Goal: Transaction & Acquisition: Purchase product/service

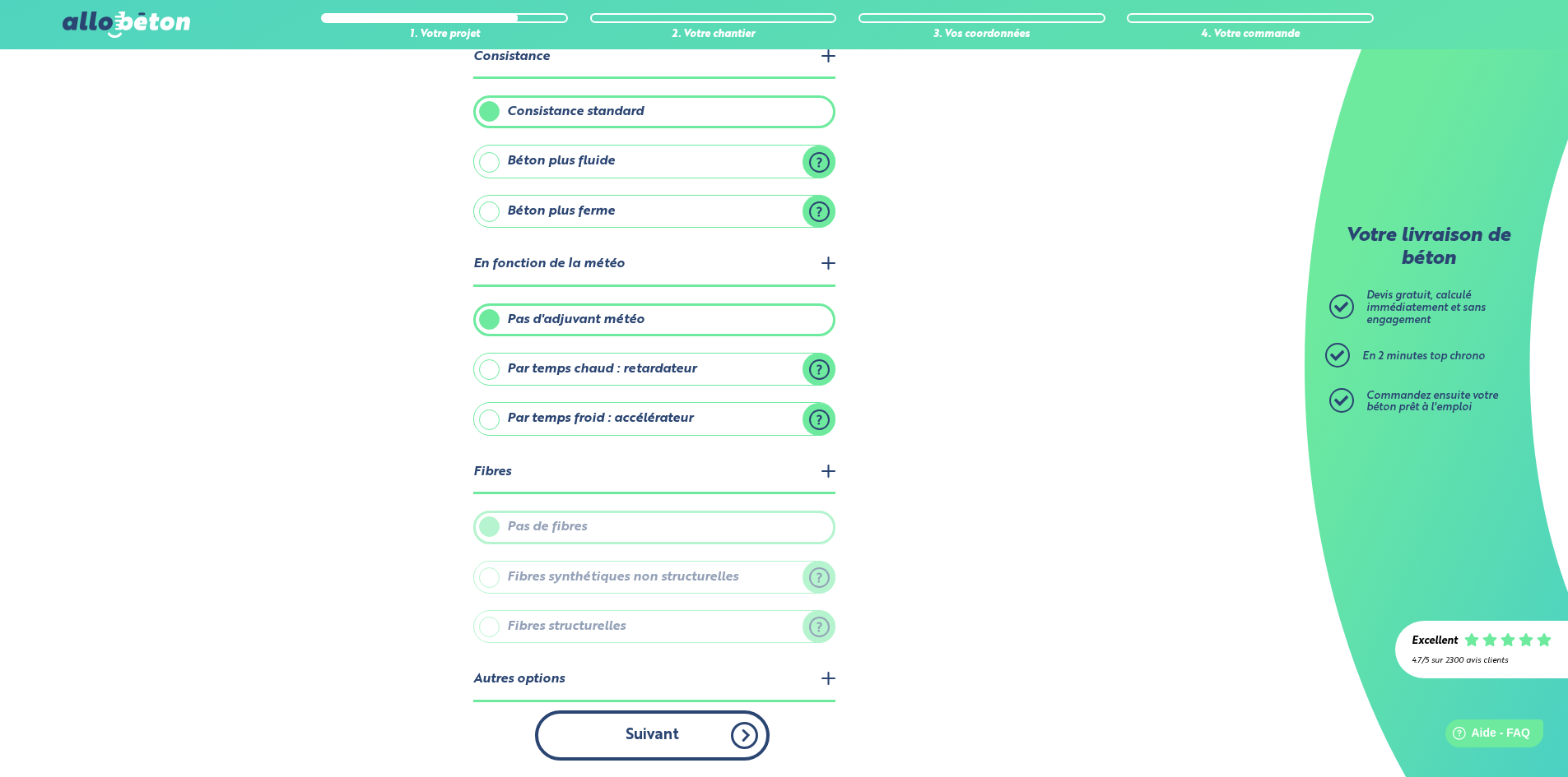
click at [637, 749] on button "Suivant" at bounding box center [652, 735] width 234 height 50
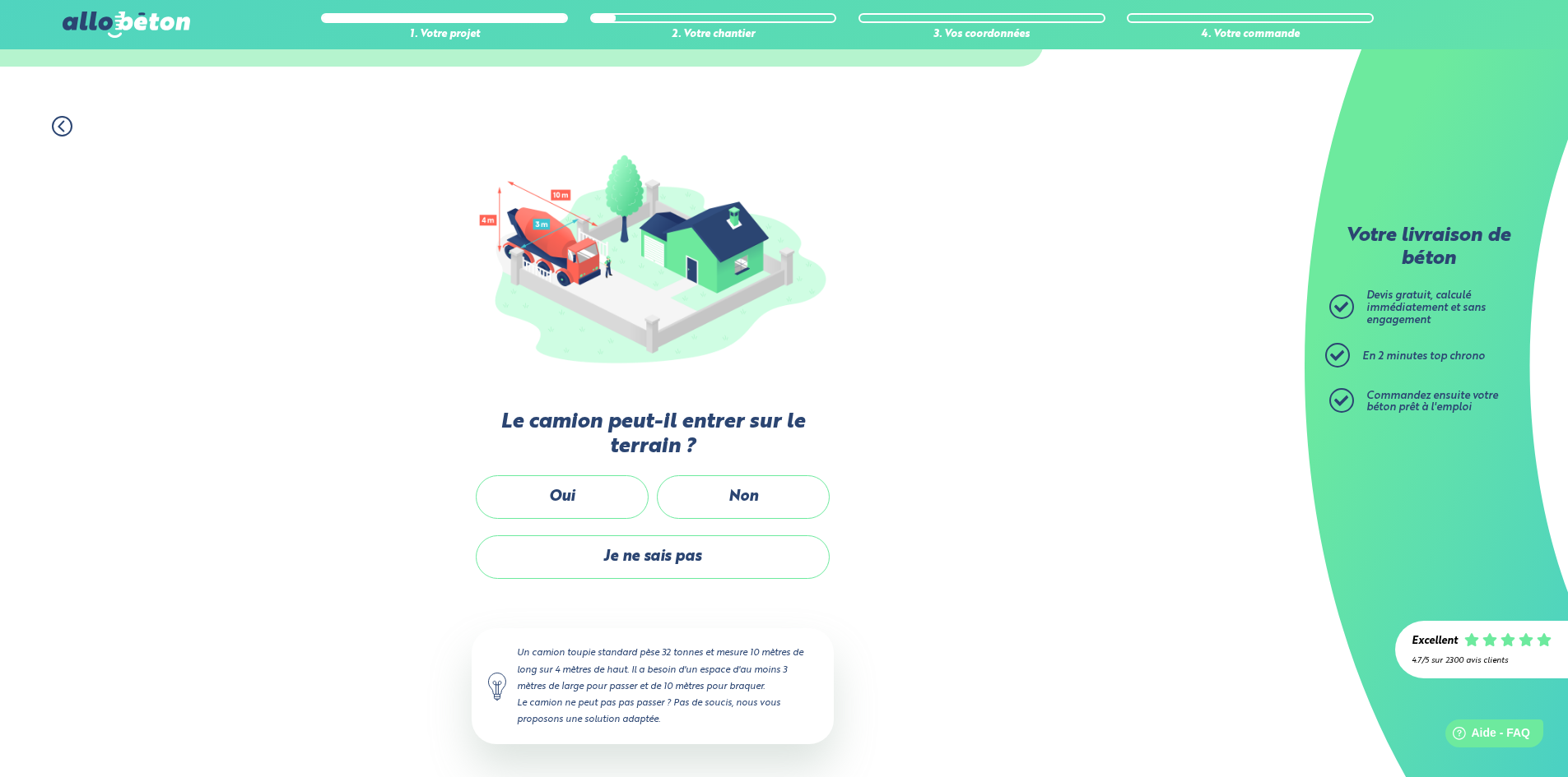
scroll to position [81, 0]
click at [573, 496] on label "Oui" at bounding box center [562, 499] width 173 height 44
click at [0, 0] on input "Oui" at bounding box center [0, 0] width 0 height 0
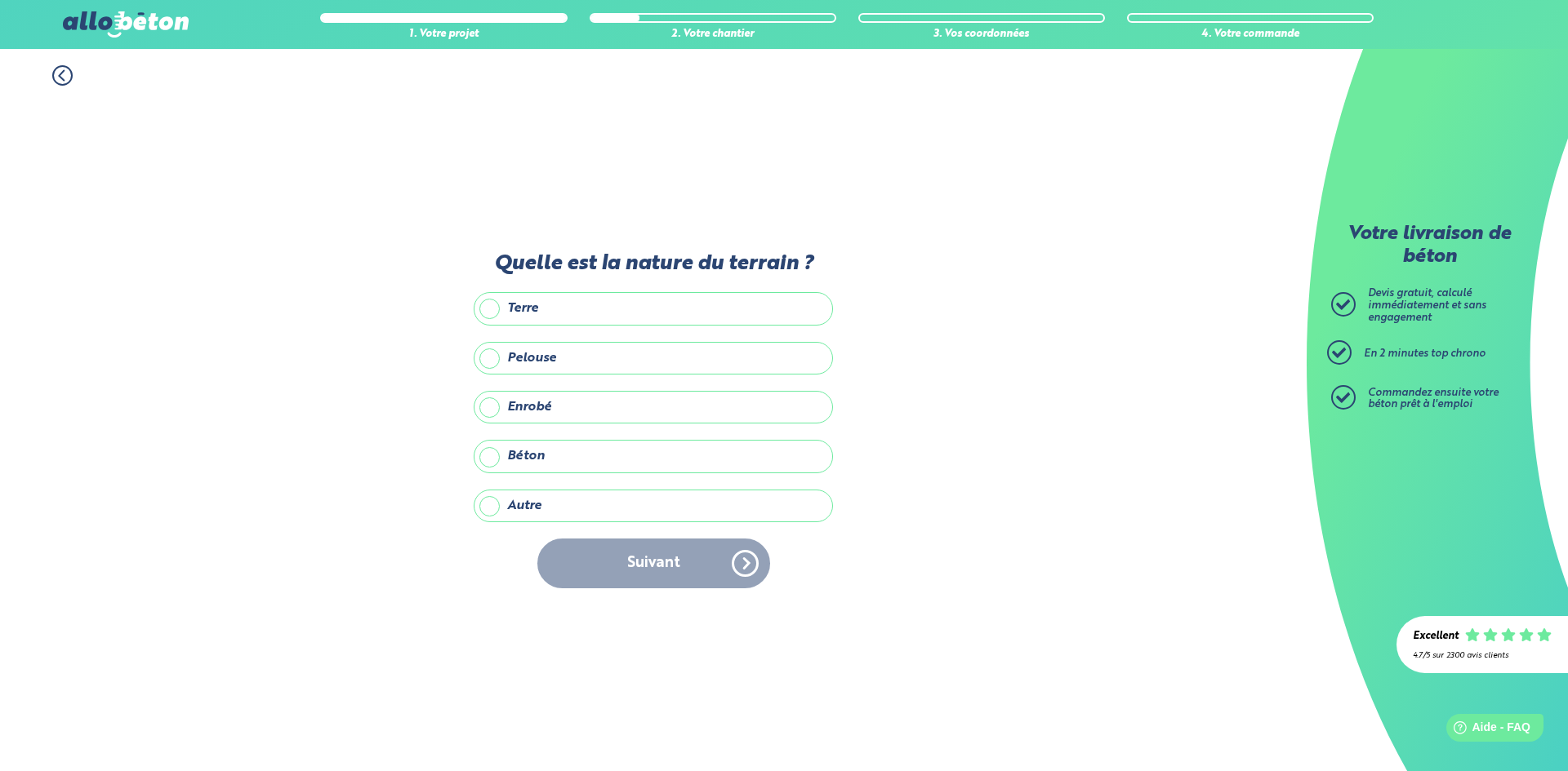
click at [508, 410] on label "Enrobé" at bounding box center [653, 408] width 359 height 33
click at [0, 0] on input "Enrobé" at bounding box center [0, 0] width 0 height 0
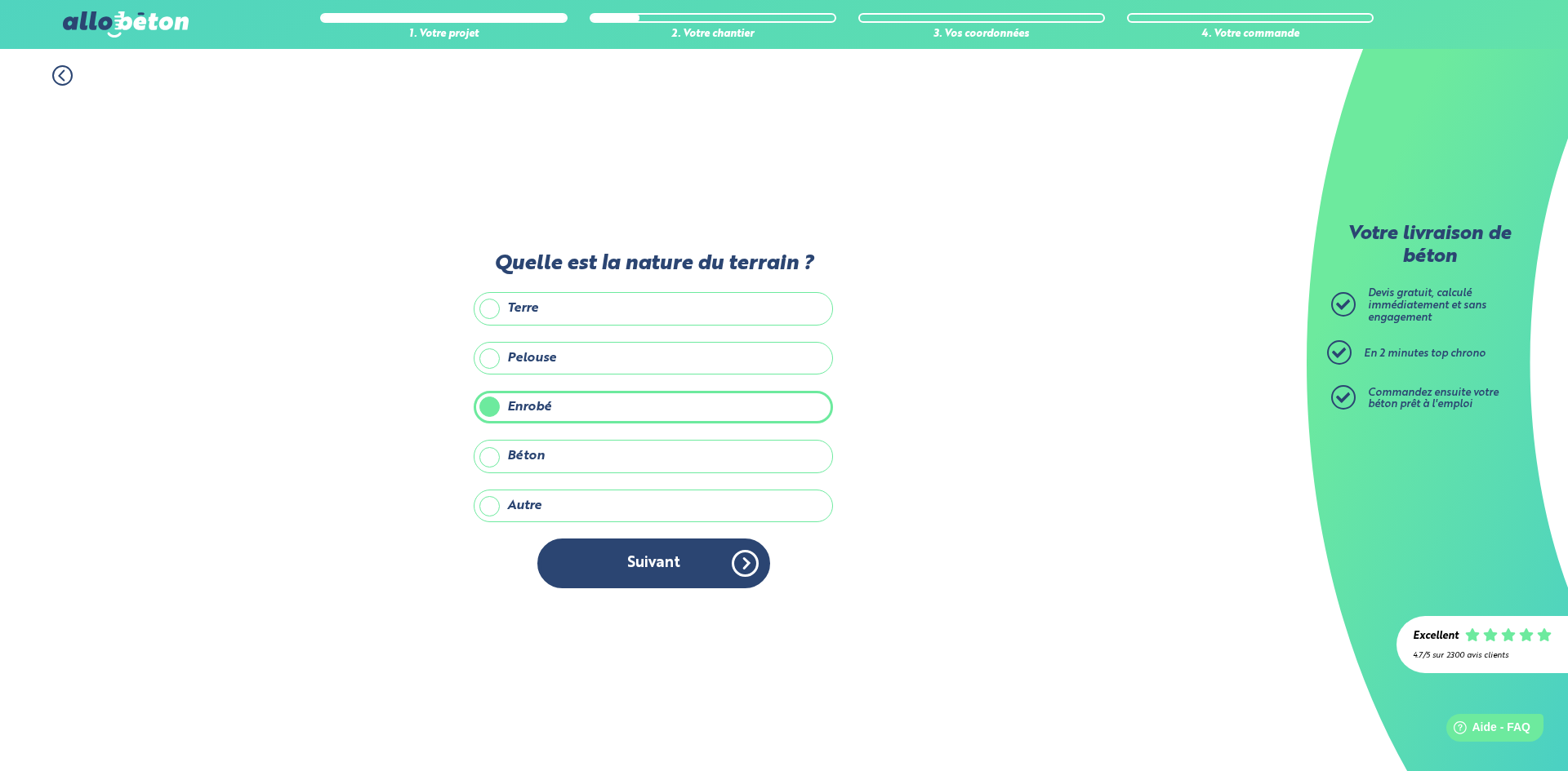
click at [502, 366] on label "Pelouse" at bounding box center [653, 358] width 359 height 33
click at [0, 0] on input "Pelouse" at bounding box center [0, 0] width 0 height 0
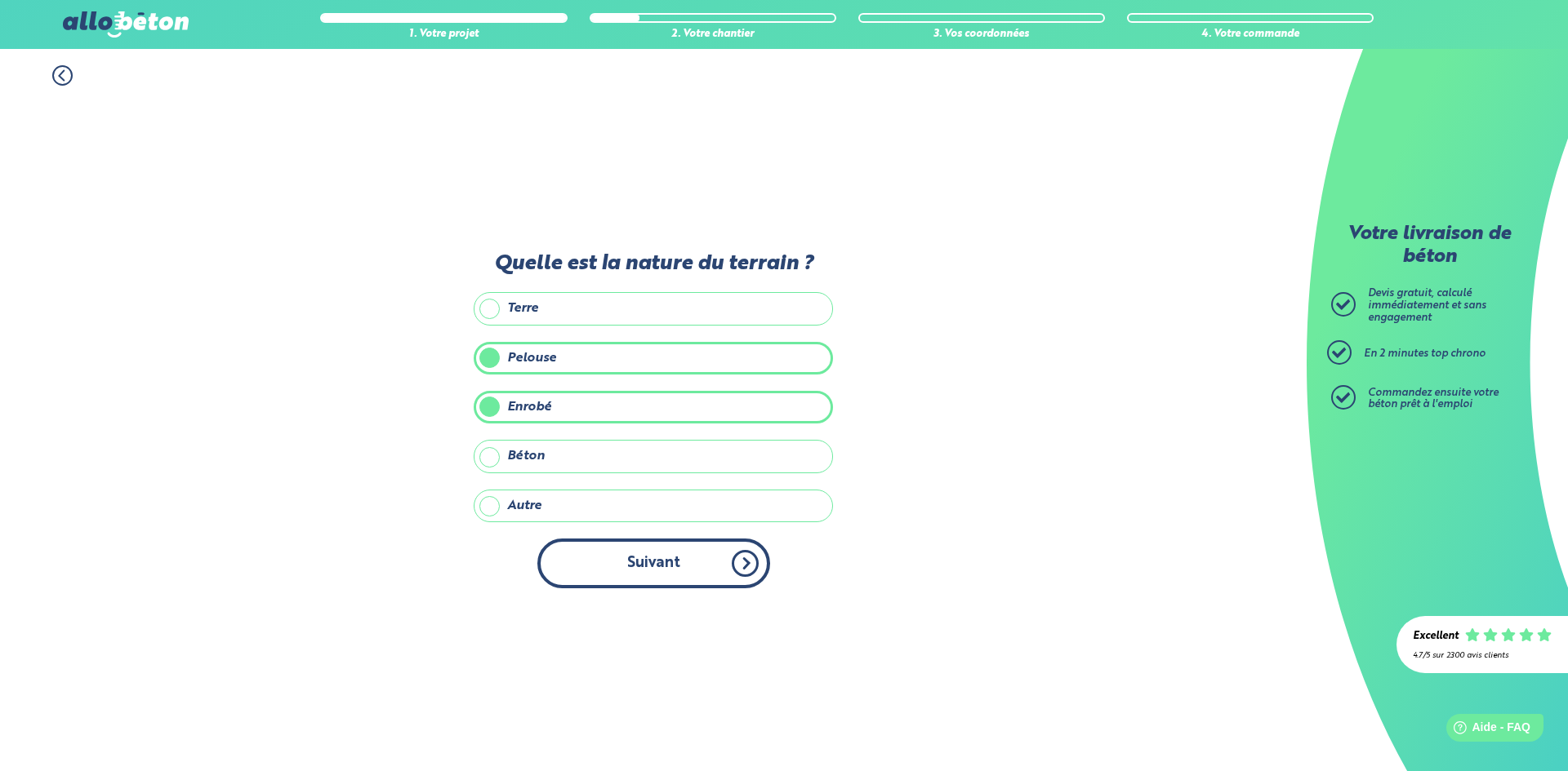
click at [583, 565] on button "Suivant" at bounding box center [653, 563] width 233 height 49
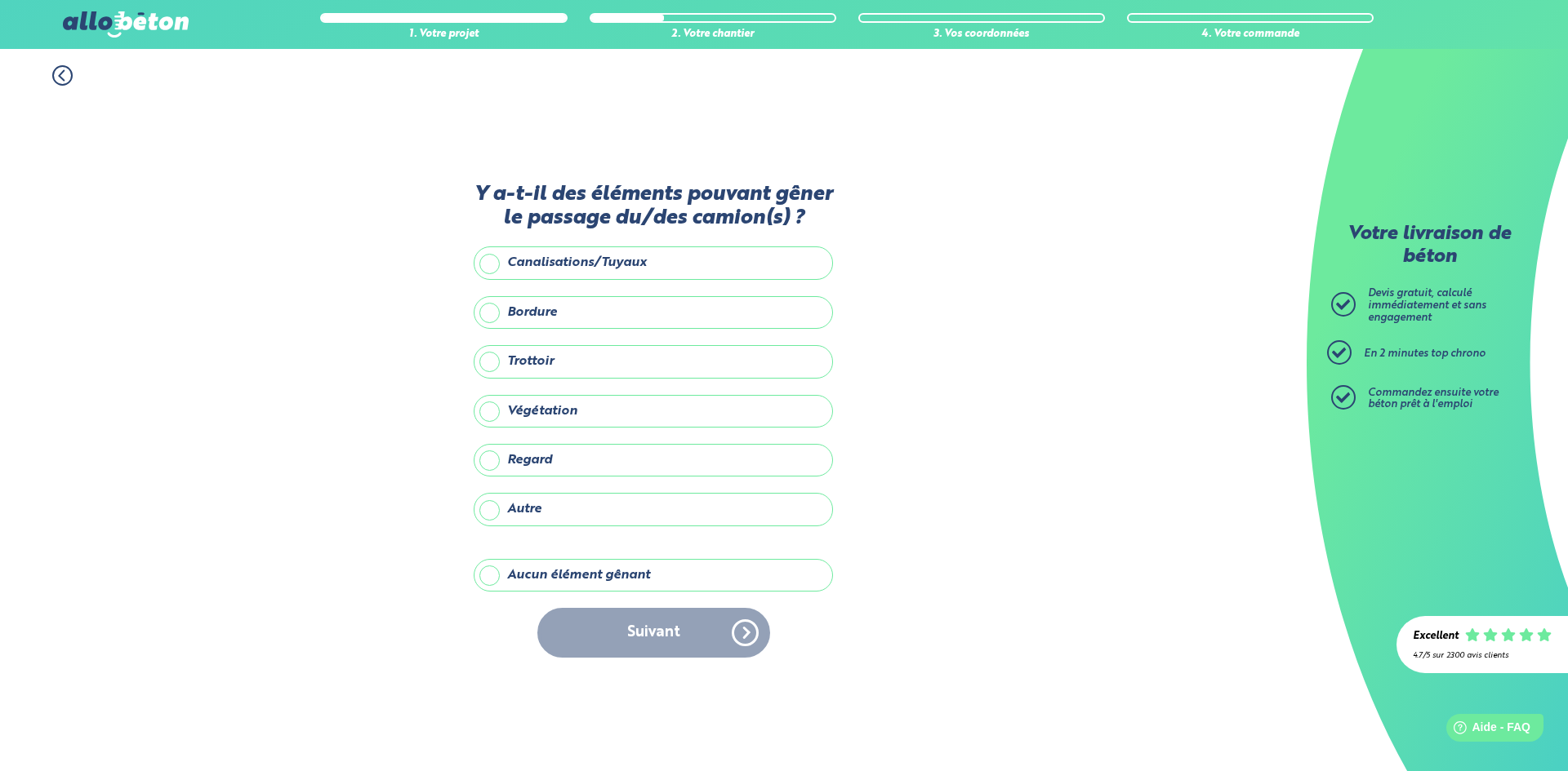
click at [574, 575] on label "Aucun élément gênant" at bounding box center [653, 576] width 359 height 33
click at [0, 0] on input "Aucun élément gênant" at bounding box center [0, 0] width 0 height 0
click at [607, 617] on button "Suivant" at bounding box center [653, 632] width 233 height 49
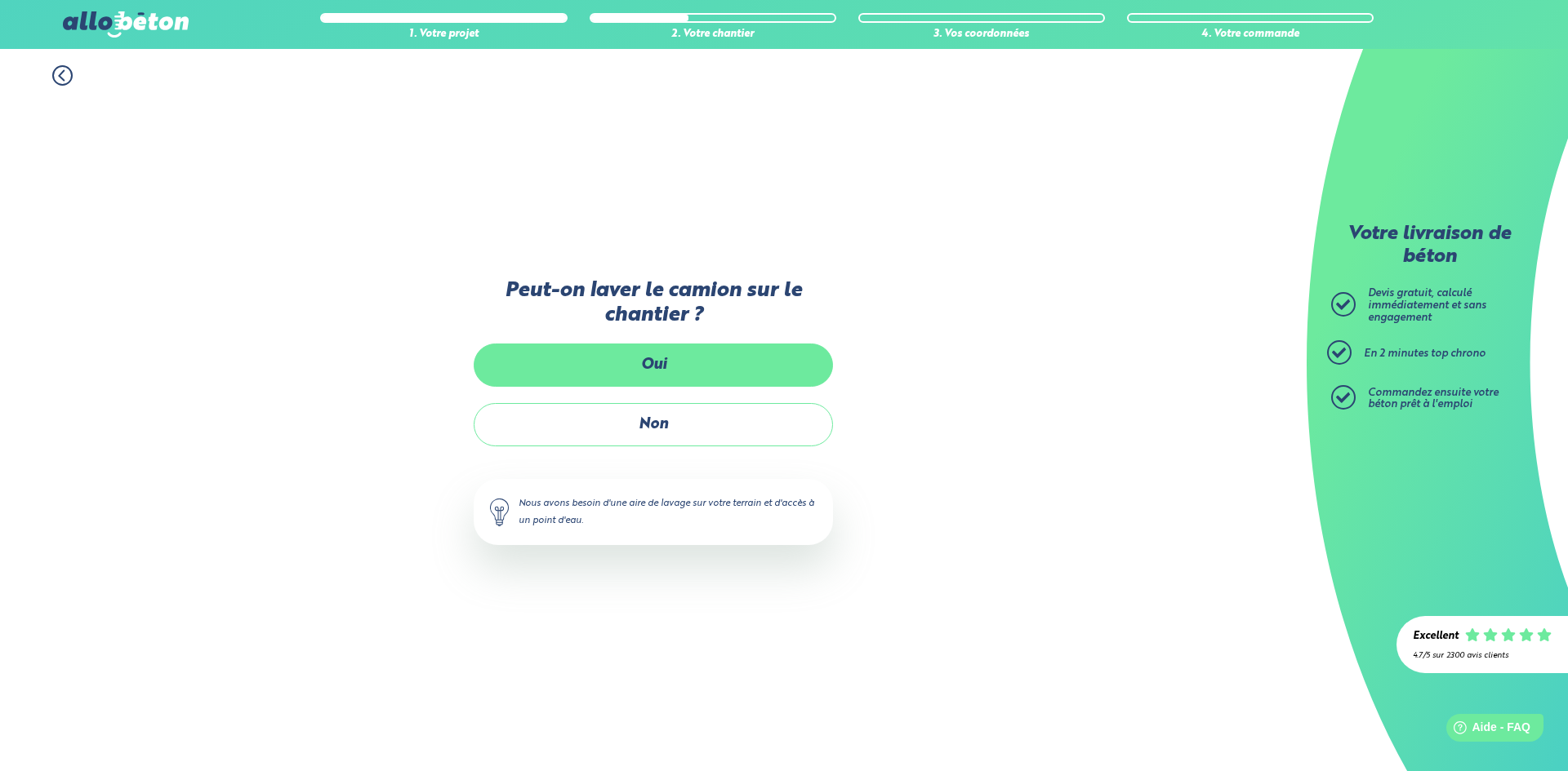
click at [577, 351] on label "Oui" at bounding box center [653, 365] width 359 height 43
click at [0, 0] on input "Oui" at bounding box center [0, 0] width 0 height 0
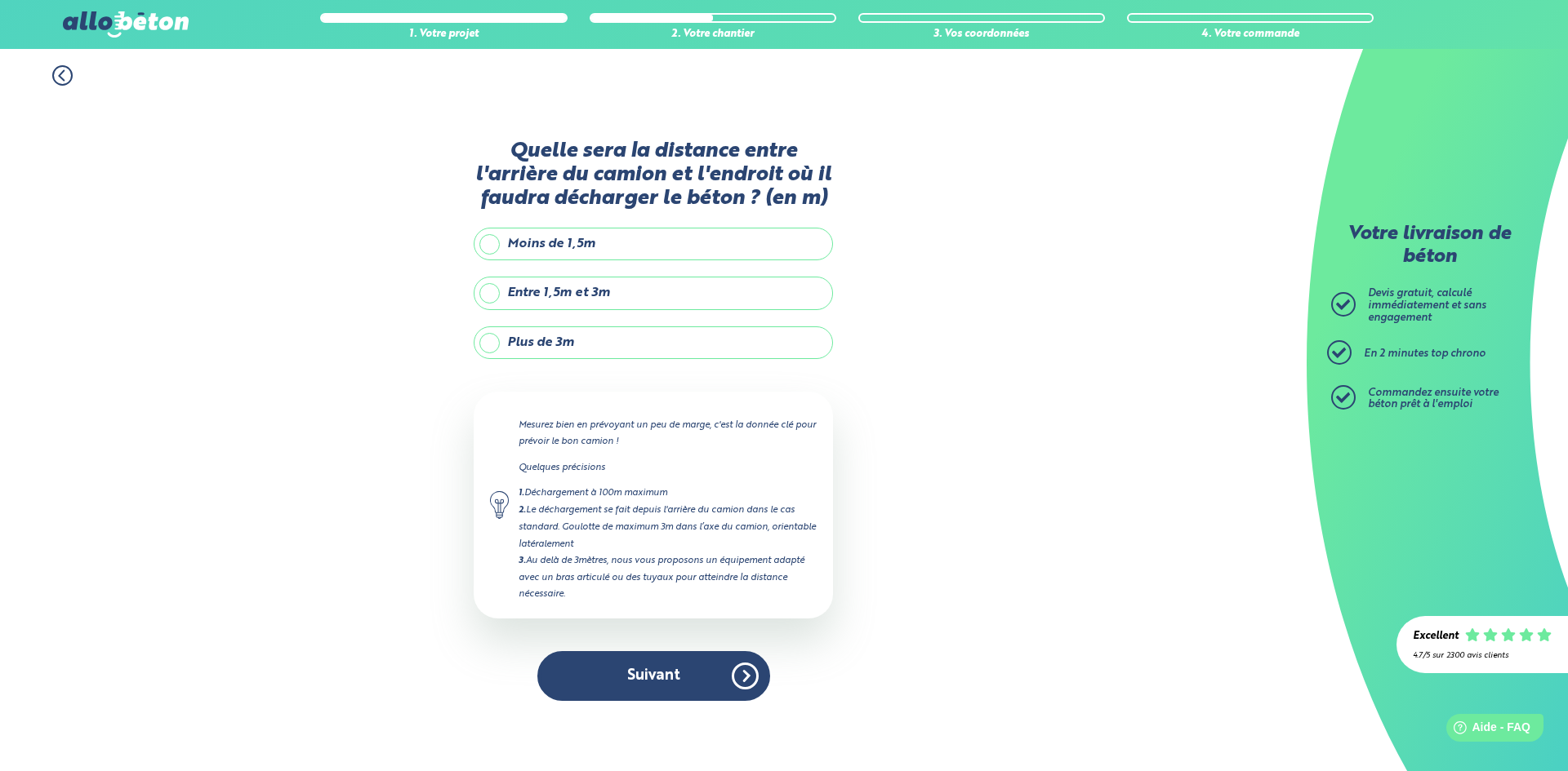
click at [583, 295] on label "Entre 1,5m et 3m" at bounding box center [653, 293] width 359 height 33
click at [0, 0] on input "Entre 1,5m et 3m" at bounding box center [0, 0] width 0 height 0
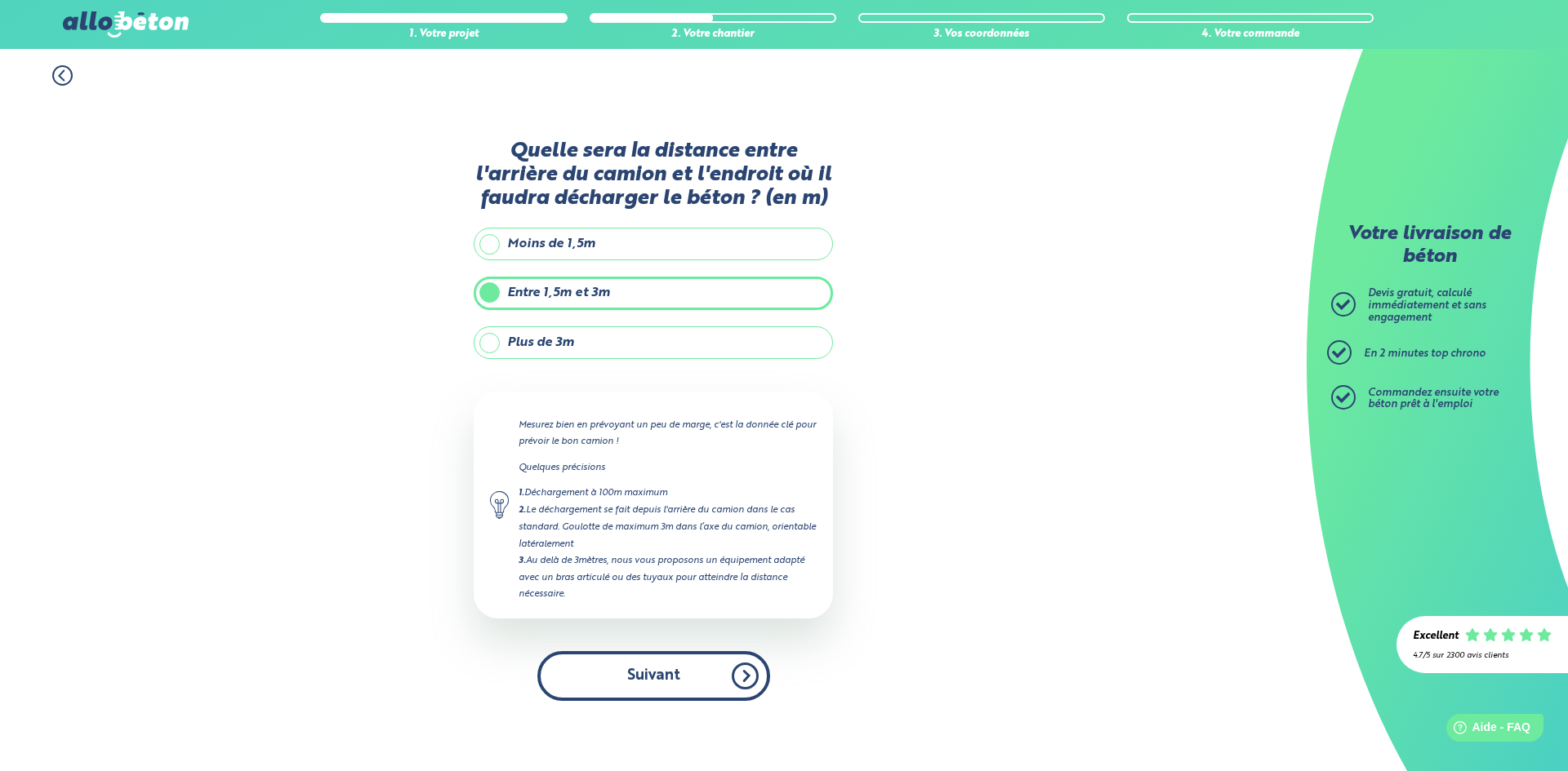
click at [641, 683] on button "Suivant" at bounding box center [653, 676] width 233 height 49
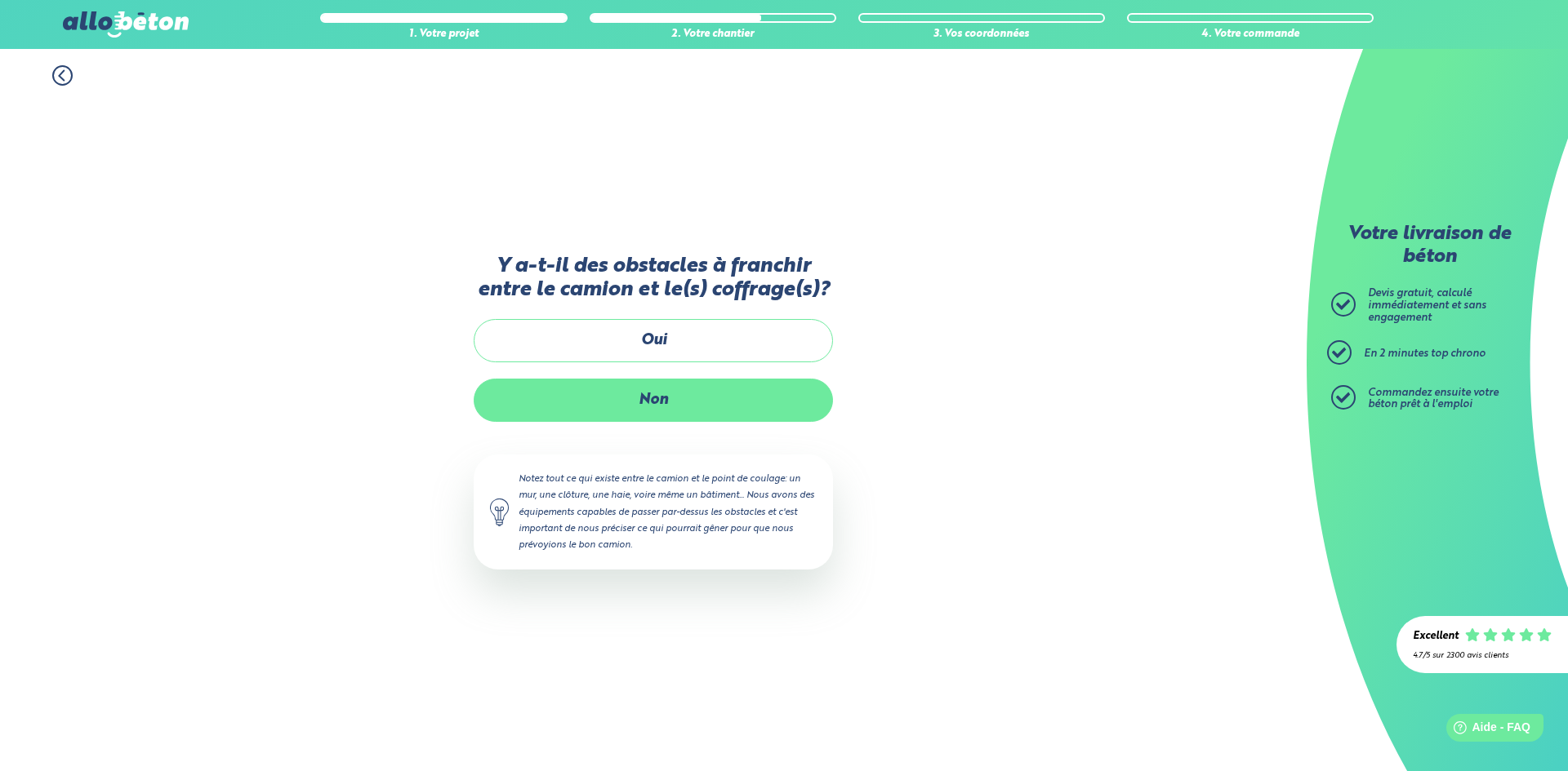
click at [645, 402] on label "Non" at bounding box center [653, 401] width 359 height 43
click at [0, 0] on input "Non" at bounding box center [0, 0] width 0 height 0
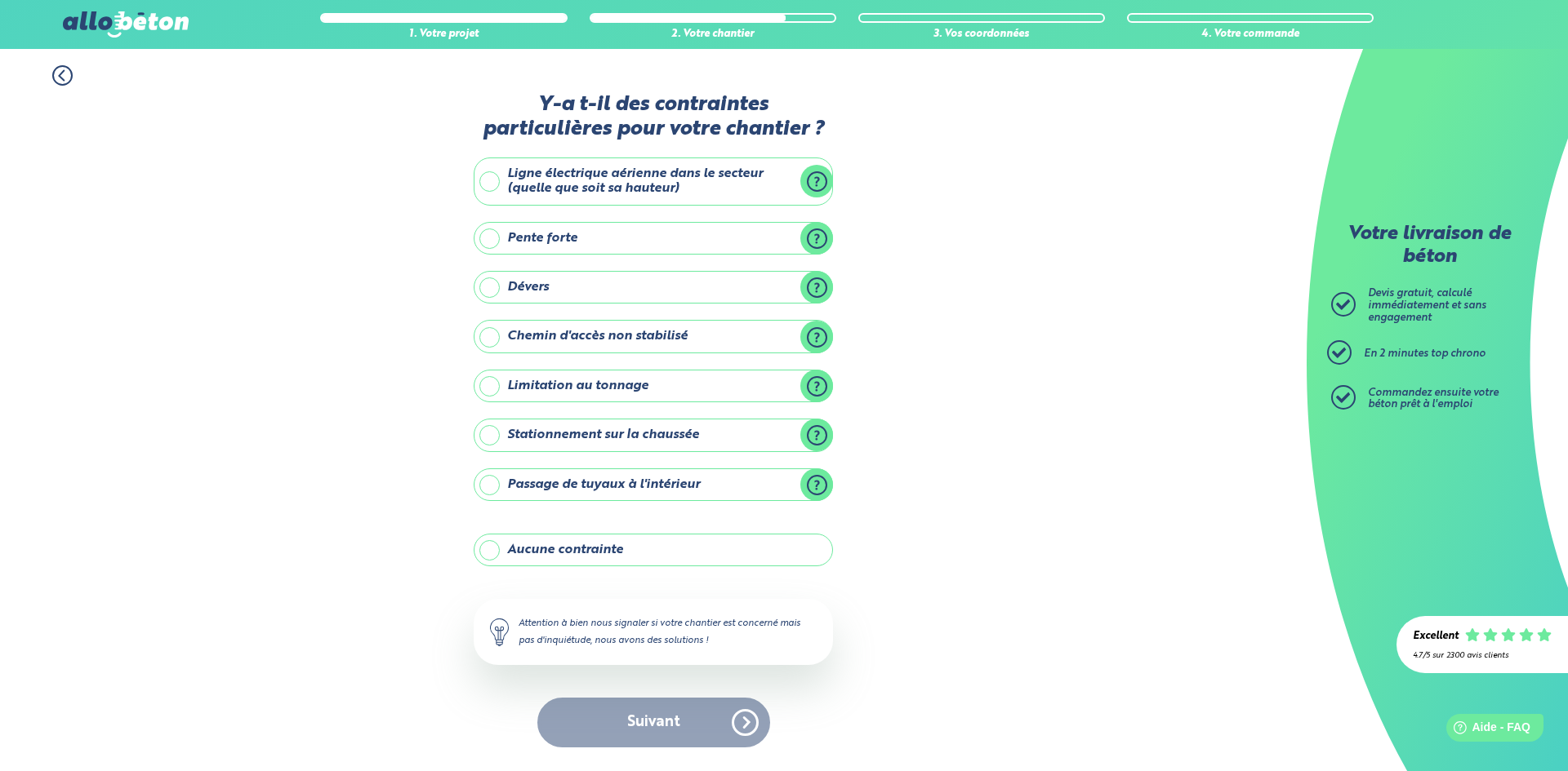
click at [568, 547] on label "Aucune contrainte" at bounding box center [653, 550] width 359 height 33
click at [0, 0] on input "Aucune contrainte" at bounding box center [0, 0] width 0 height 0
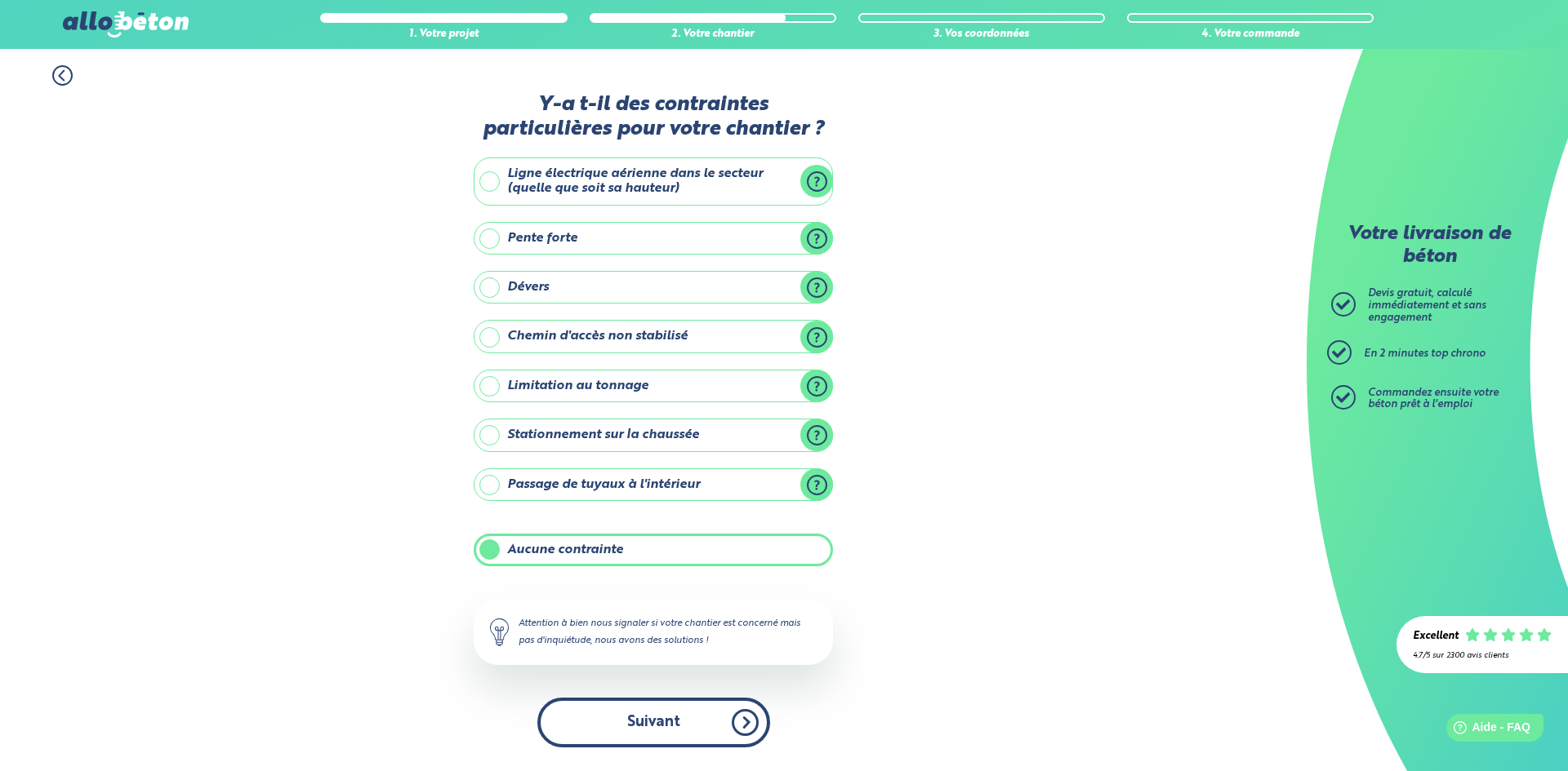
click at [646, 722] on button "Suivant" at bounding box center [653, 722] width 233 height 49
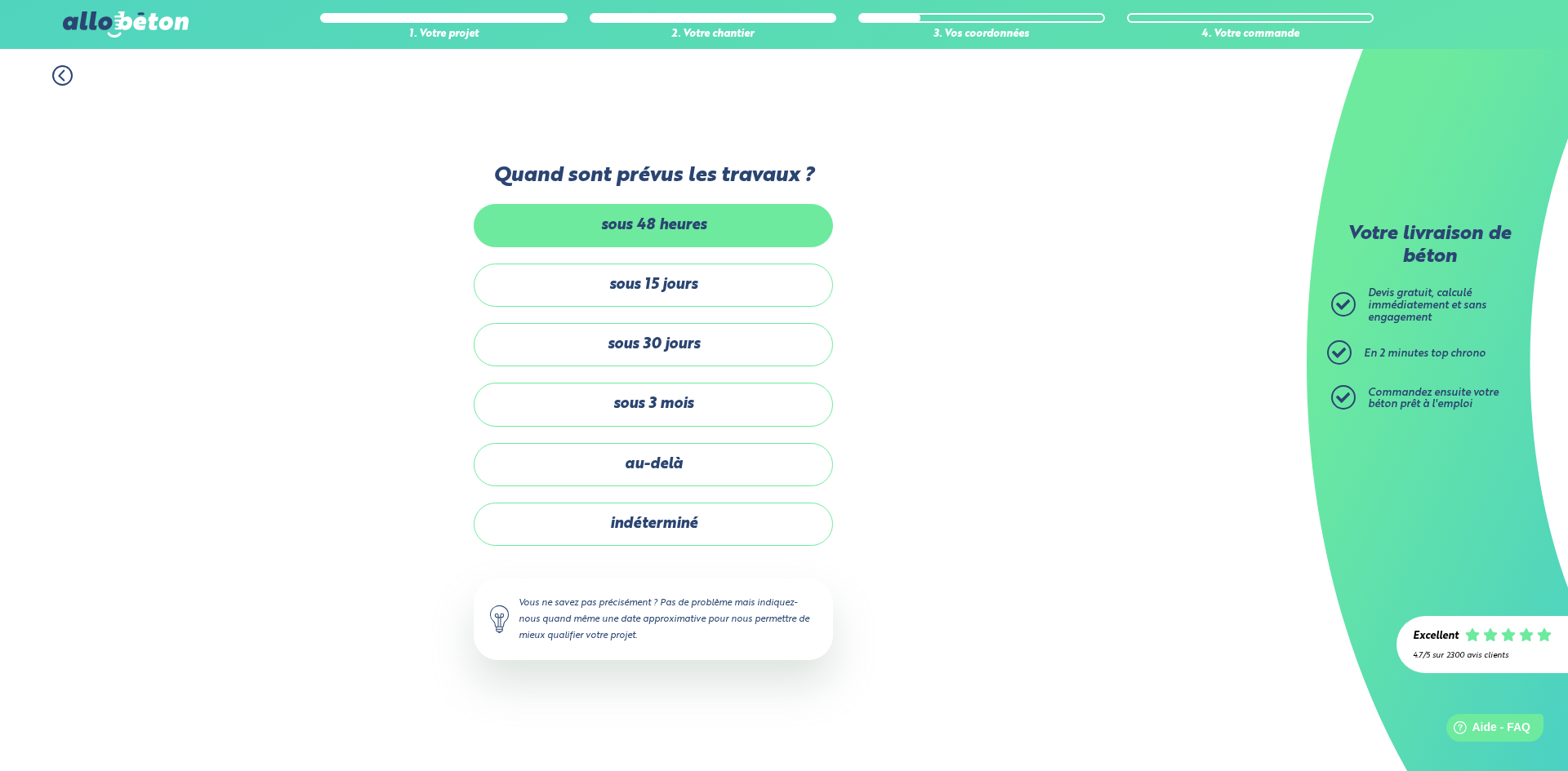
click at [623, 212] on label "sous 48 heures" at bounding box center [653, 225] width 359 height 43
click at [0, 0] on input "sous 48 heures" at bounding box center [0, 0] width 0 height 0
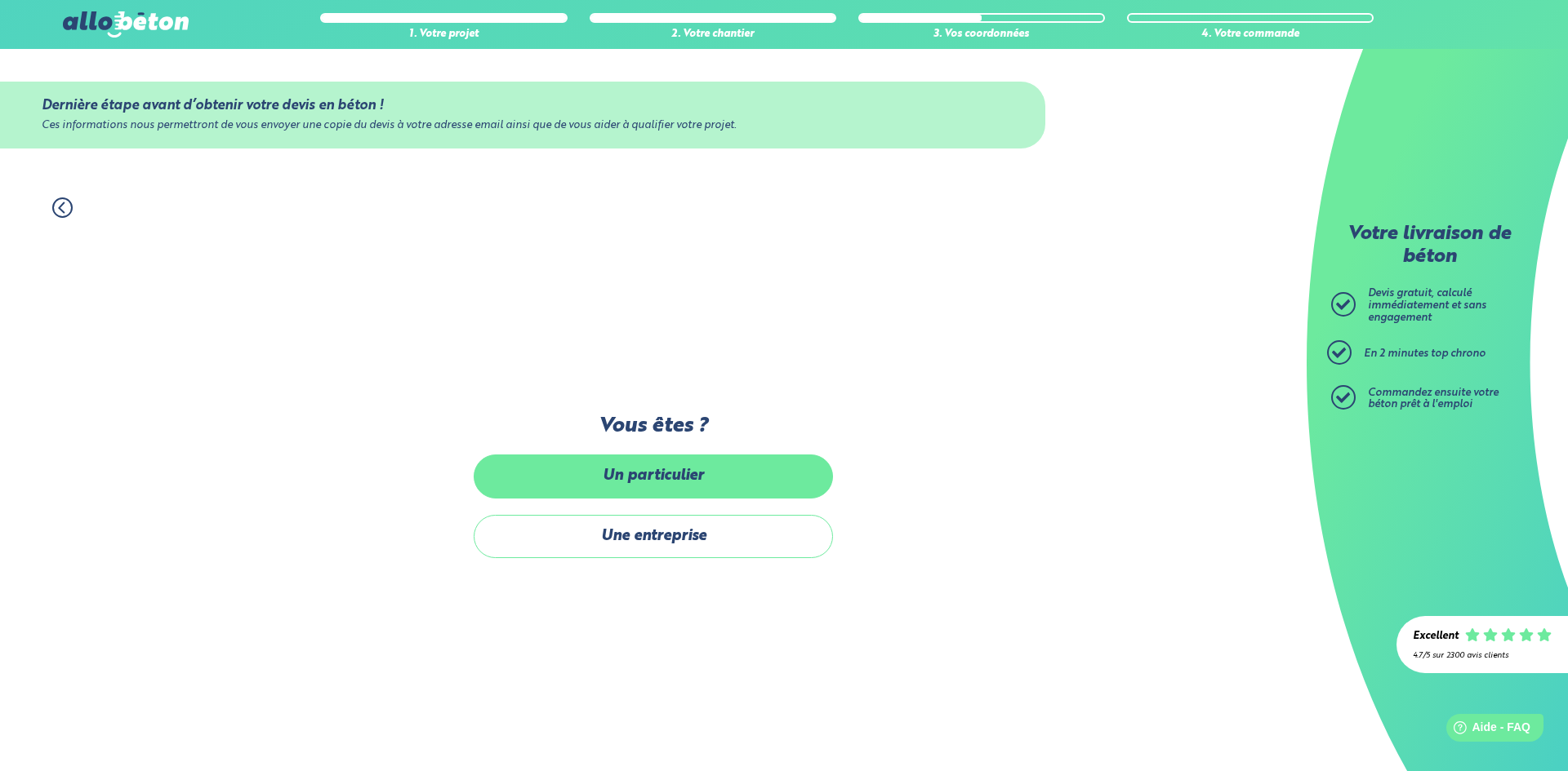
click at [650, 474] on label "Un particulier" at bounding box center [653, 476] width 359 height 43
click at [0, 0] on input "Un particulier" at bounding box center [0, 0] width 0 height 0
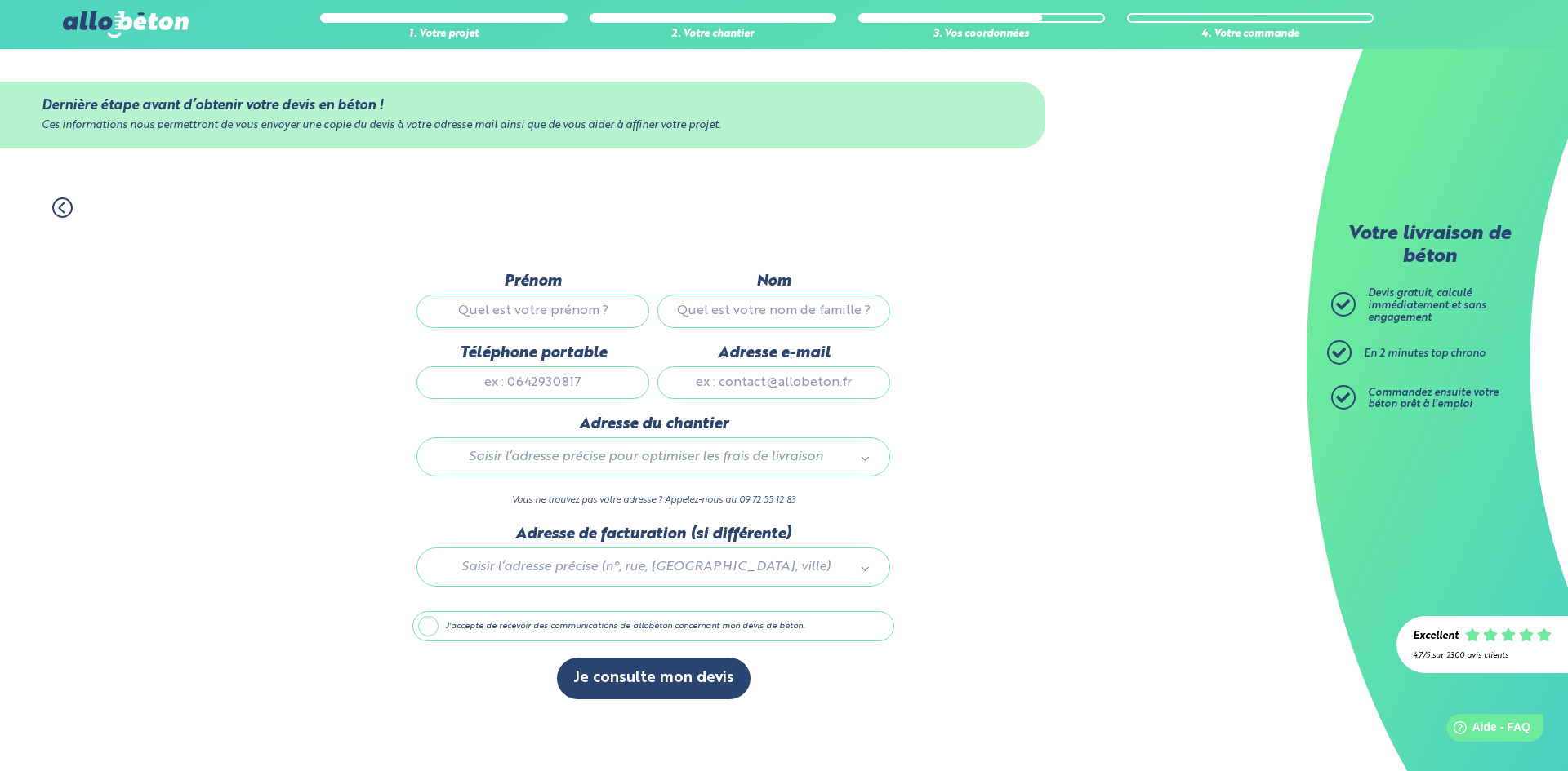
click at [549, 305] on input "Prénom" at bounding box center [533, 311] width 233 height 33
type input "eric"
type input "Gaillo"
type input "0296273202"
type input "gaillo-eric@orange.fr"
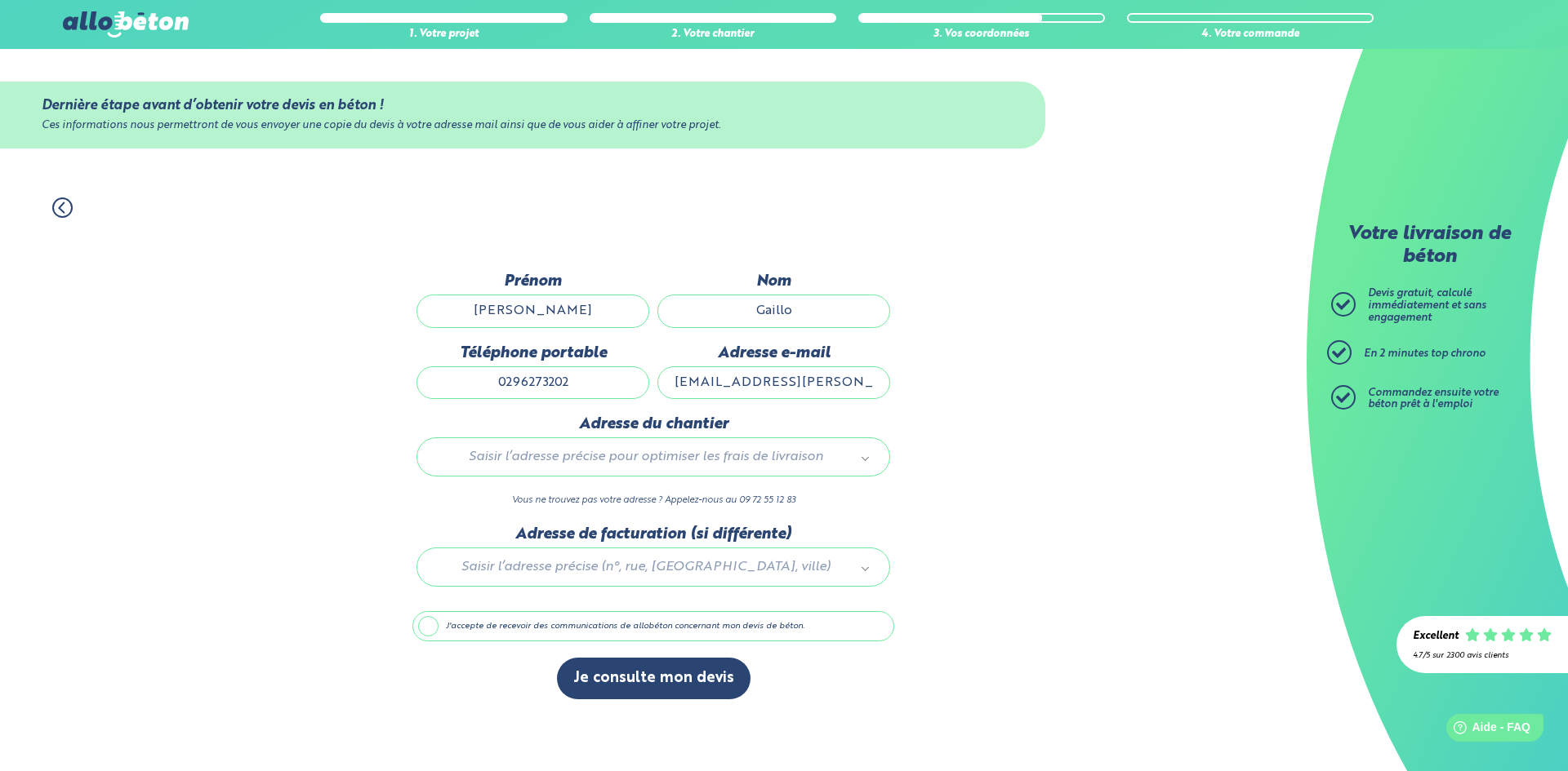
type input "18 rue du champ besnard"
click at [613, 673] on button "Je consulte mon devis" at bounding box center [653, 679] width 194 height 42
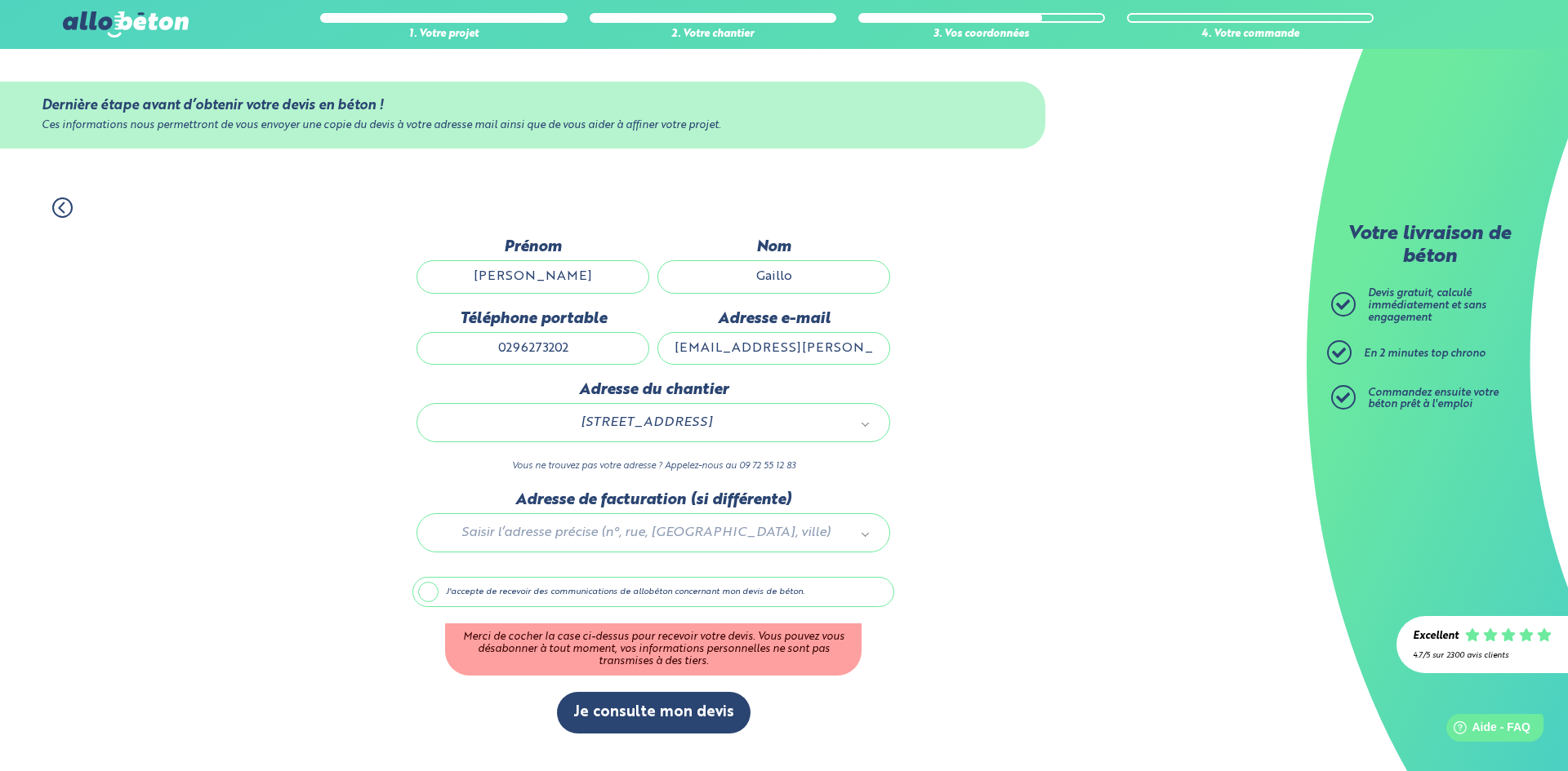
click at [430, 593] on label "J'accepte de recevoir des communications de allobéton concernant mon devis de b…" at bounding box center [653, 592] width 482 height 31
click at [0, 0] on input "J'accepte de recevoir des communications de allobéton concernant mon devis de b…" at bounding box center [0, 0] width 0 height 0
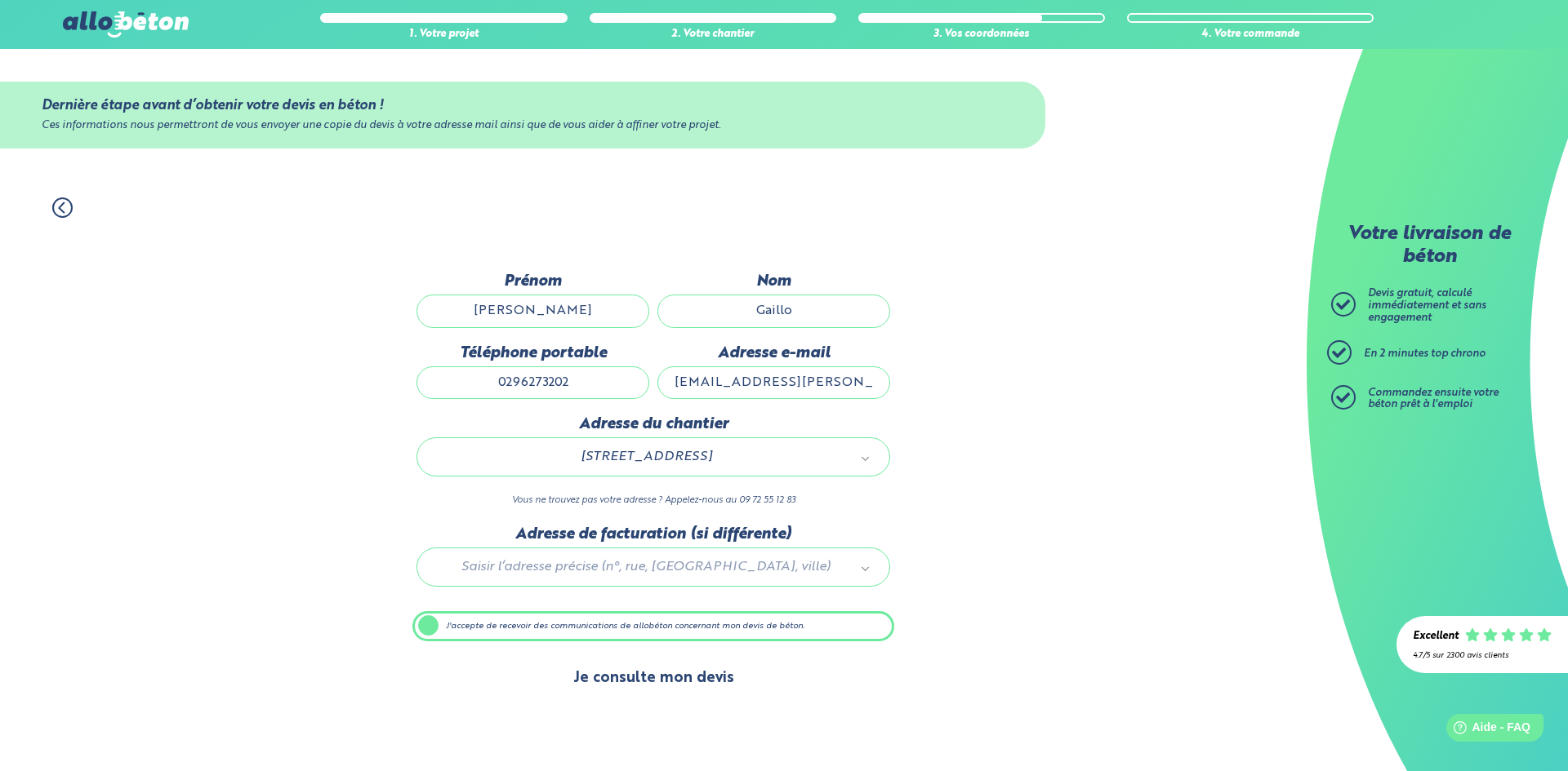
click at [621, 682] on button "Je consulte mon devis" at bounding box center [653, 679] width 194 height 42
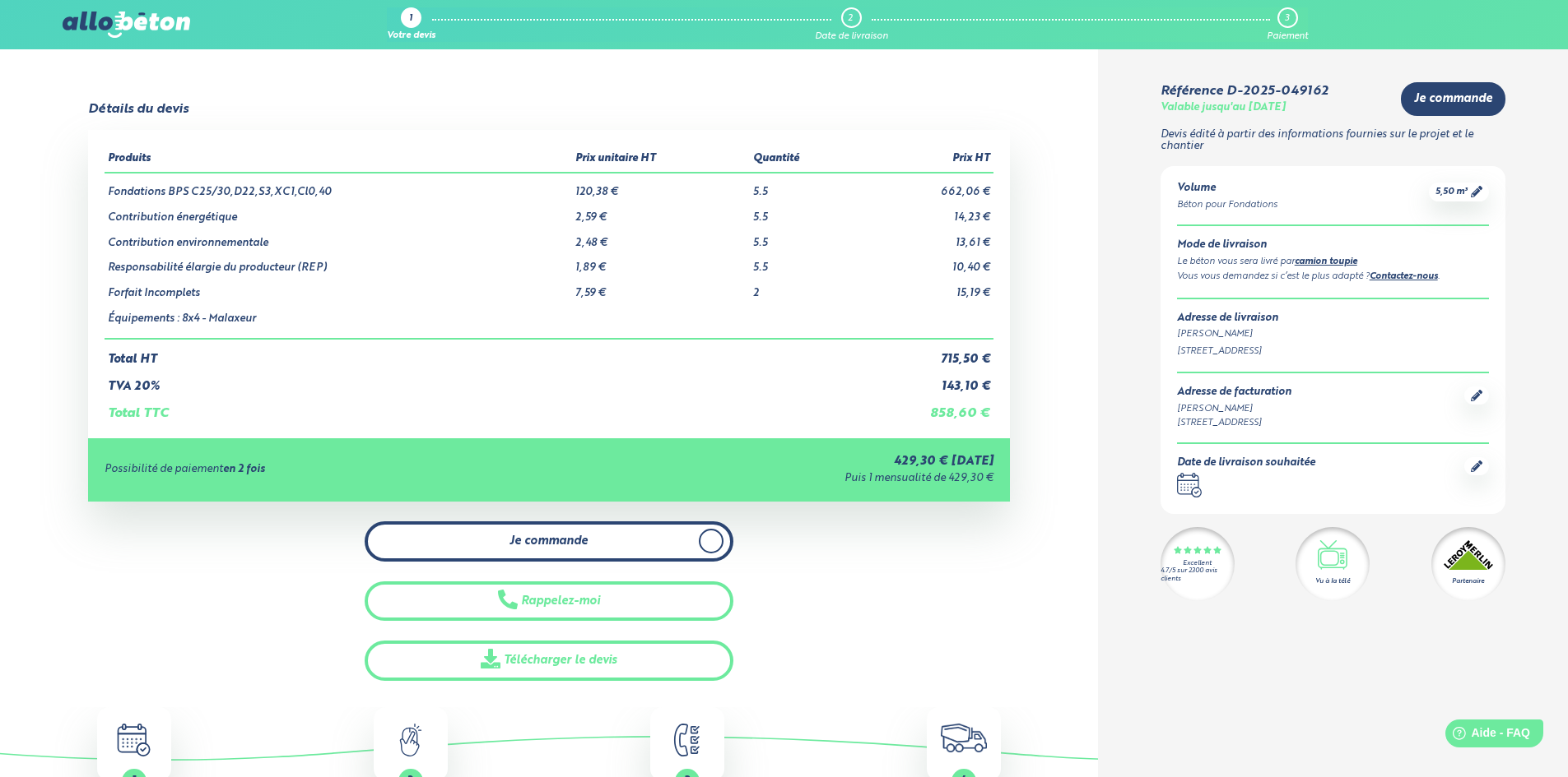
click at [565, 557] on link "Je commande" at bounding box center [549, 542] width 369 height 40
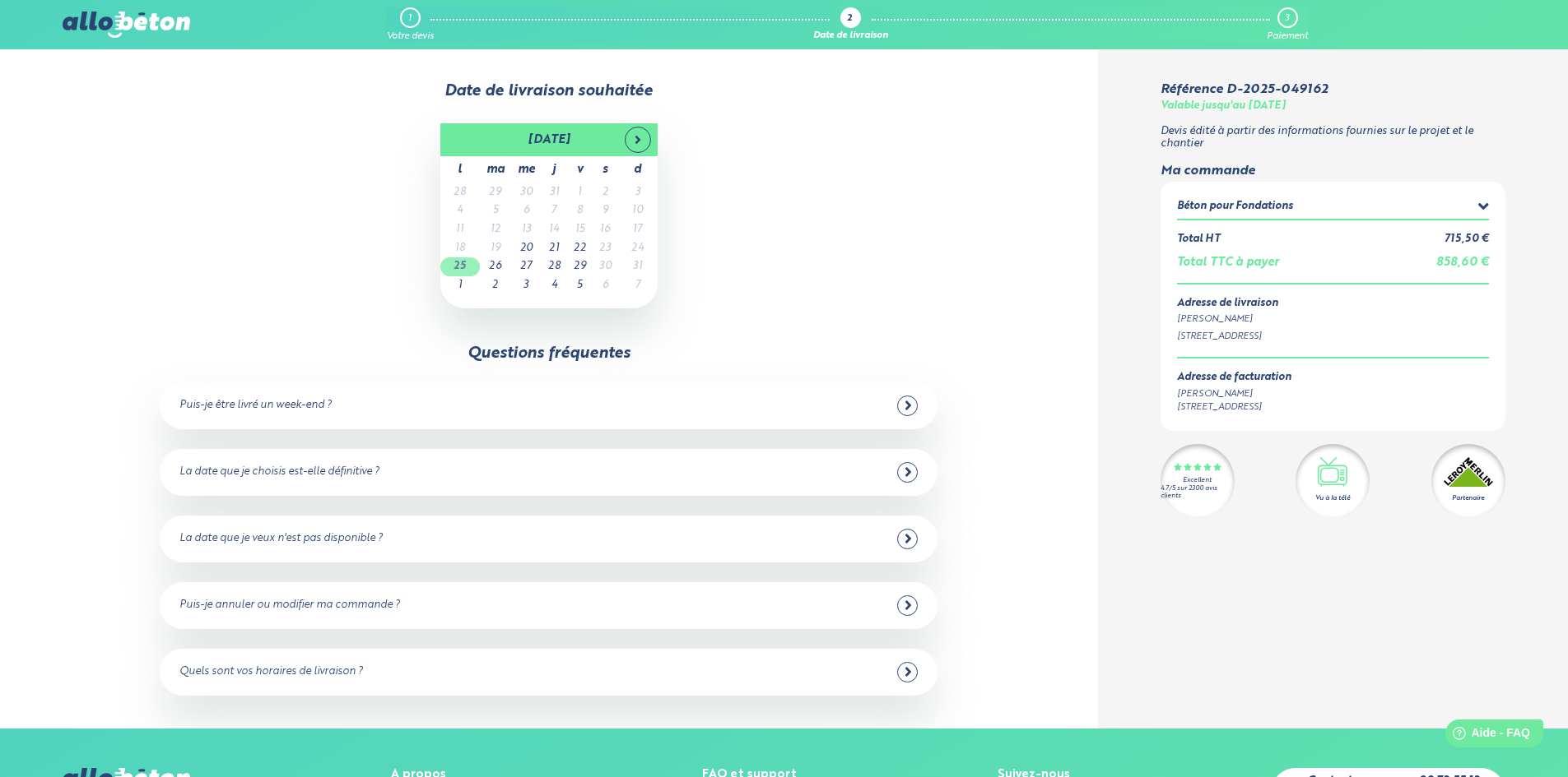
click at [455, 273] on td "25" at bounding box center [459, 267] width 39 height 19
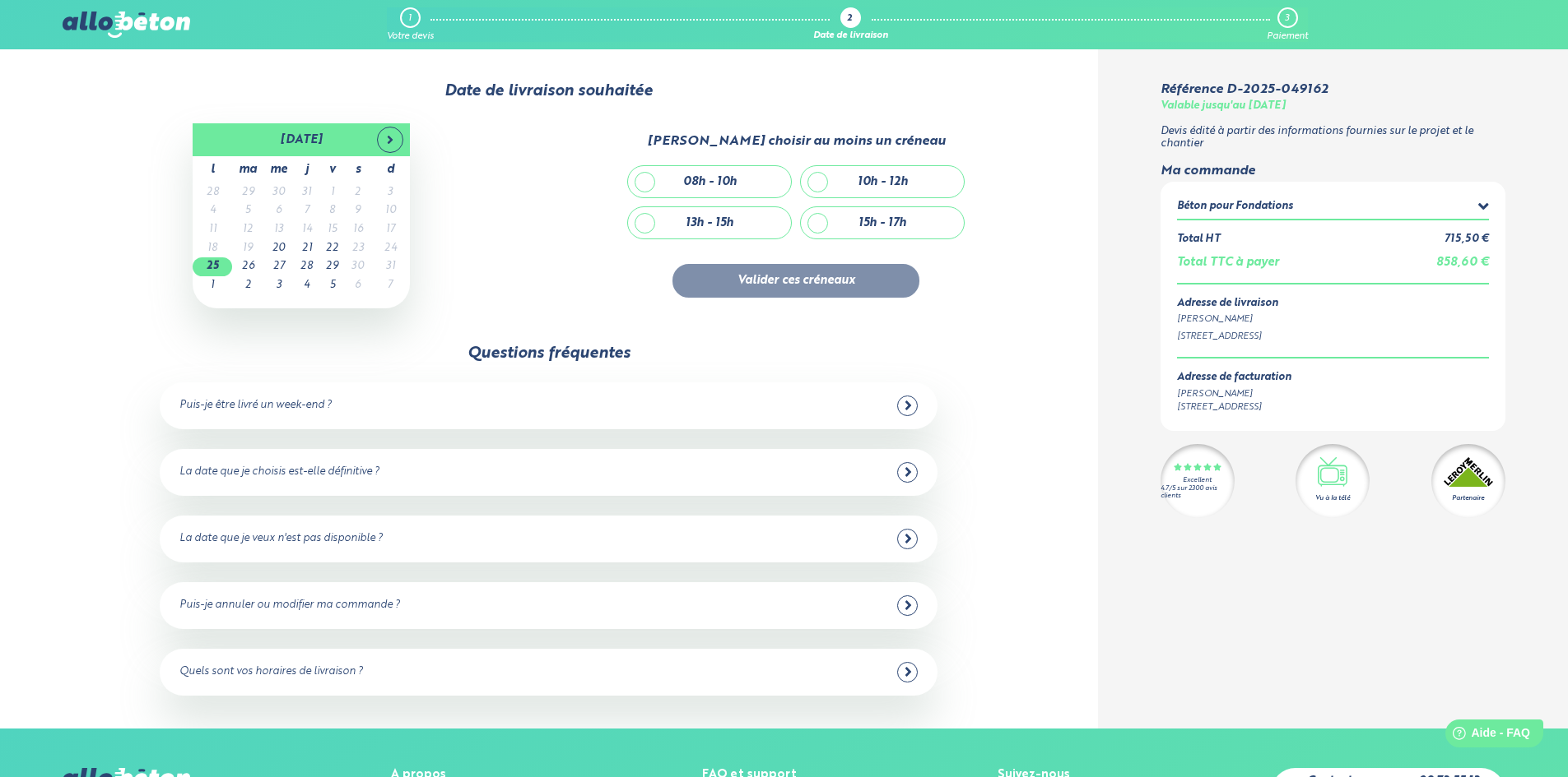
click at [649, 223] on div "13h - 15h" at bounding box center [709, 223] width 163 height 31
checkbox input "true"
click at [716, 281] on button "Valider ces créneaux" at bounding box center [796, 281] width 247 height 34
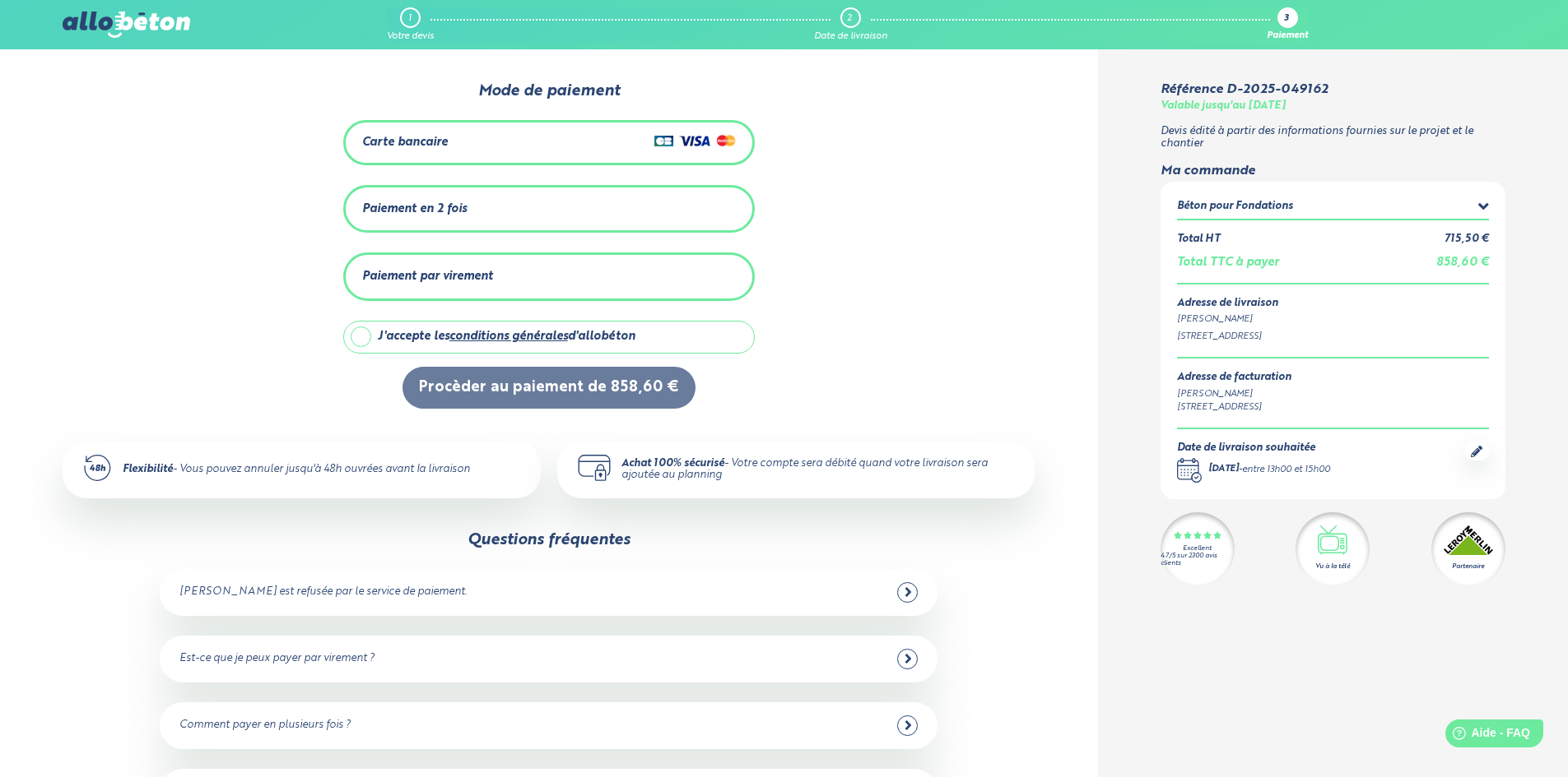
click at [363, 334] on label "J'accepte les conditions générales d'allobéton" at bounding box center [548, 337] width 412 height 33
checkbox input "true"
click at [413, 138] on div "Carte bancaire" at bounding box center [405, 142] width 86 height 14
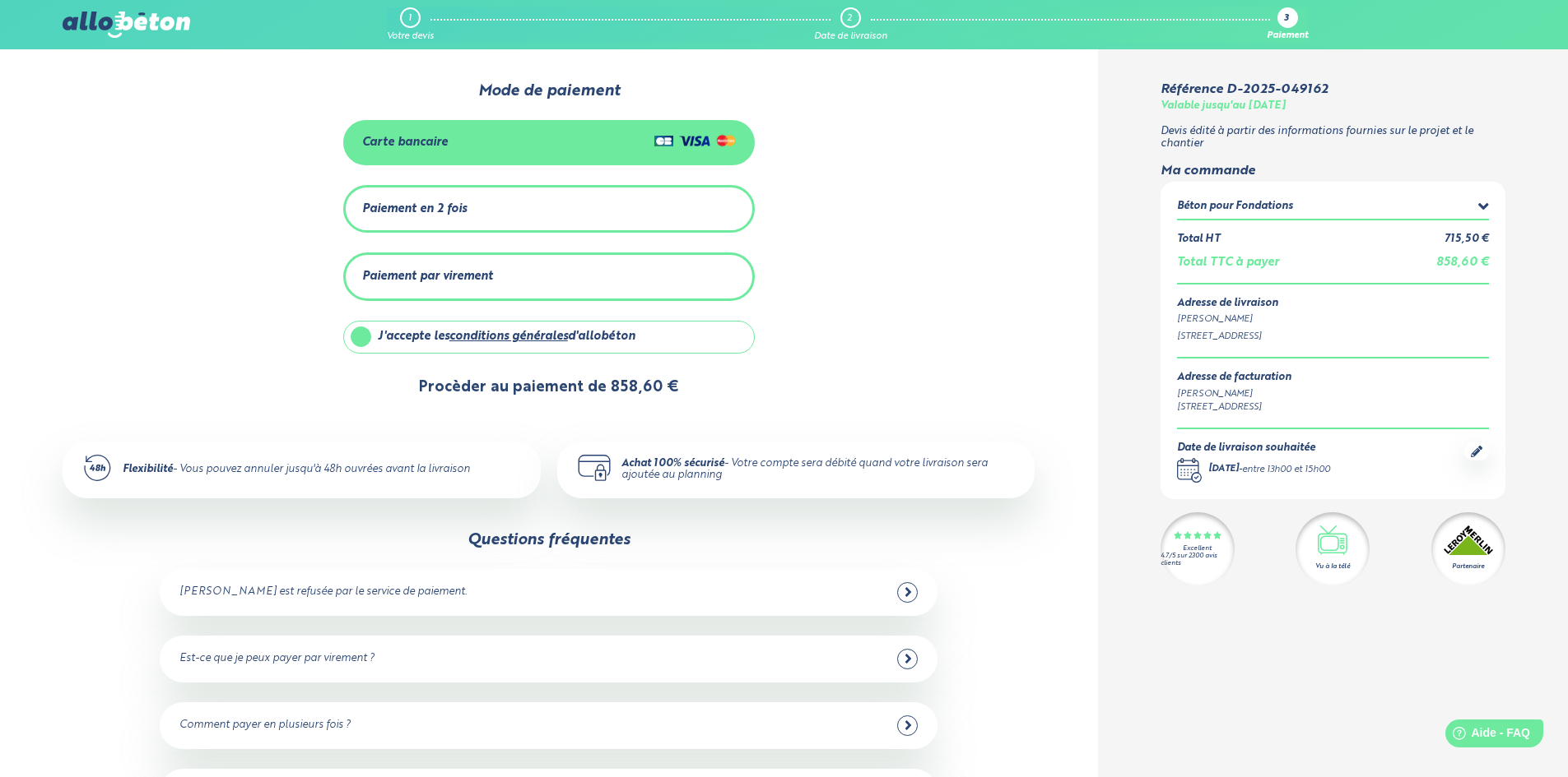
click at [501, 382] on button "Procèder au paiement de 858,60 €" at bounding box center [548, 388] width 293 height 42
